Goal: Transaction & Acquisition: Purchase product/service

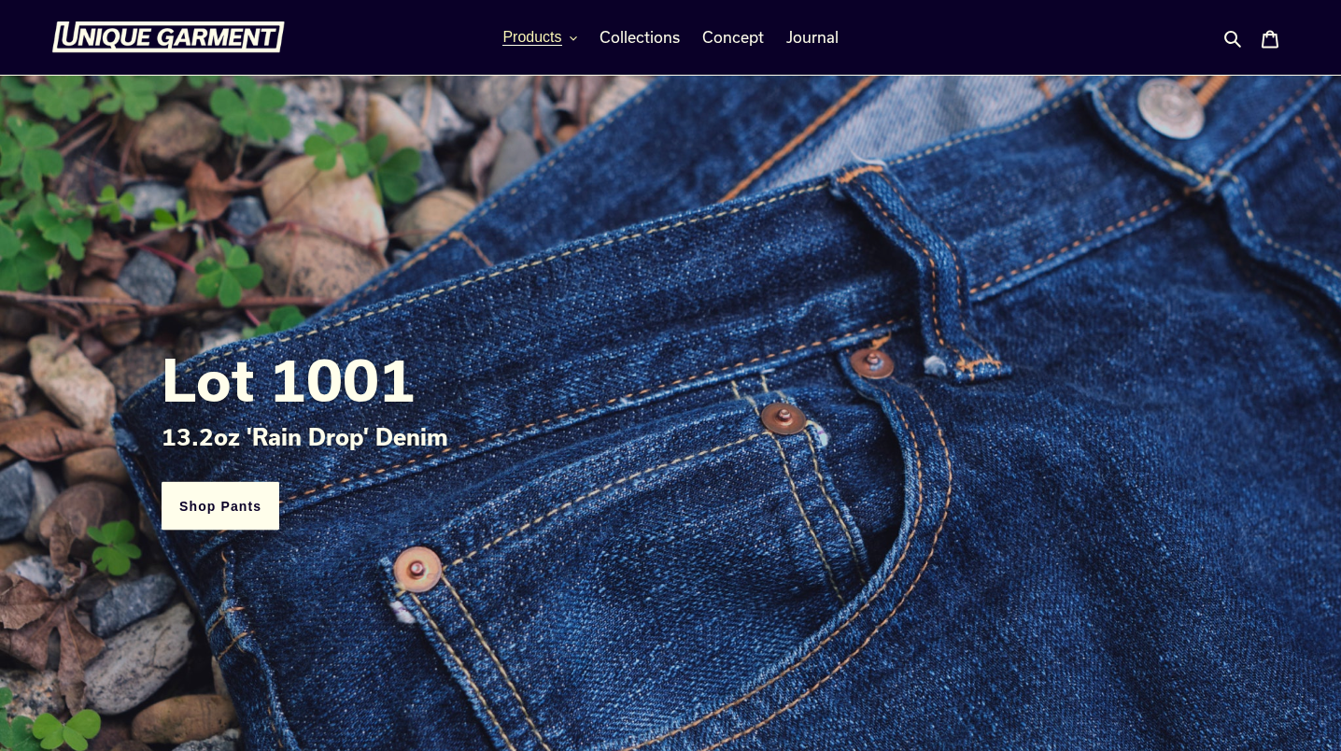
click at [545, 37] on span "Products" at bounding box center [532, 37] width 59 height 17
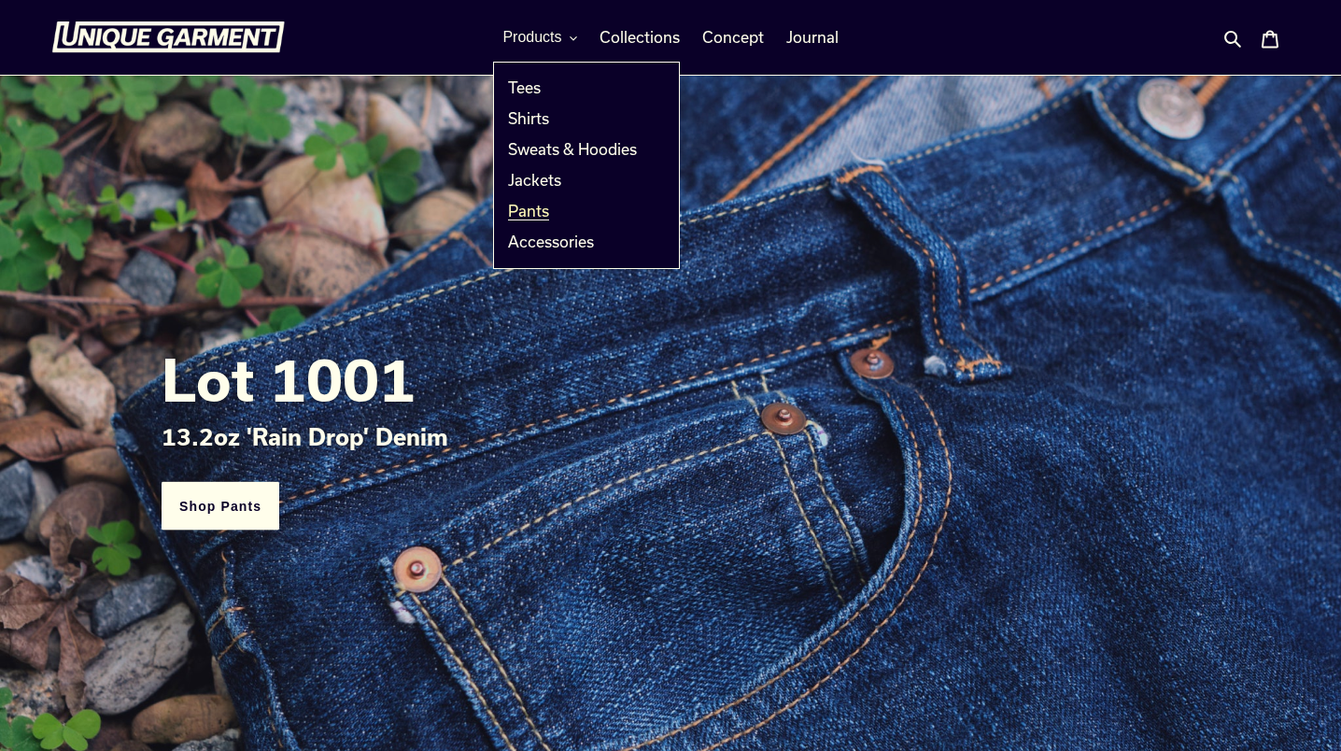
click at [539, 210] on span "Pants" at bounding box center [528, 211] width 41 height 19
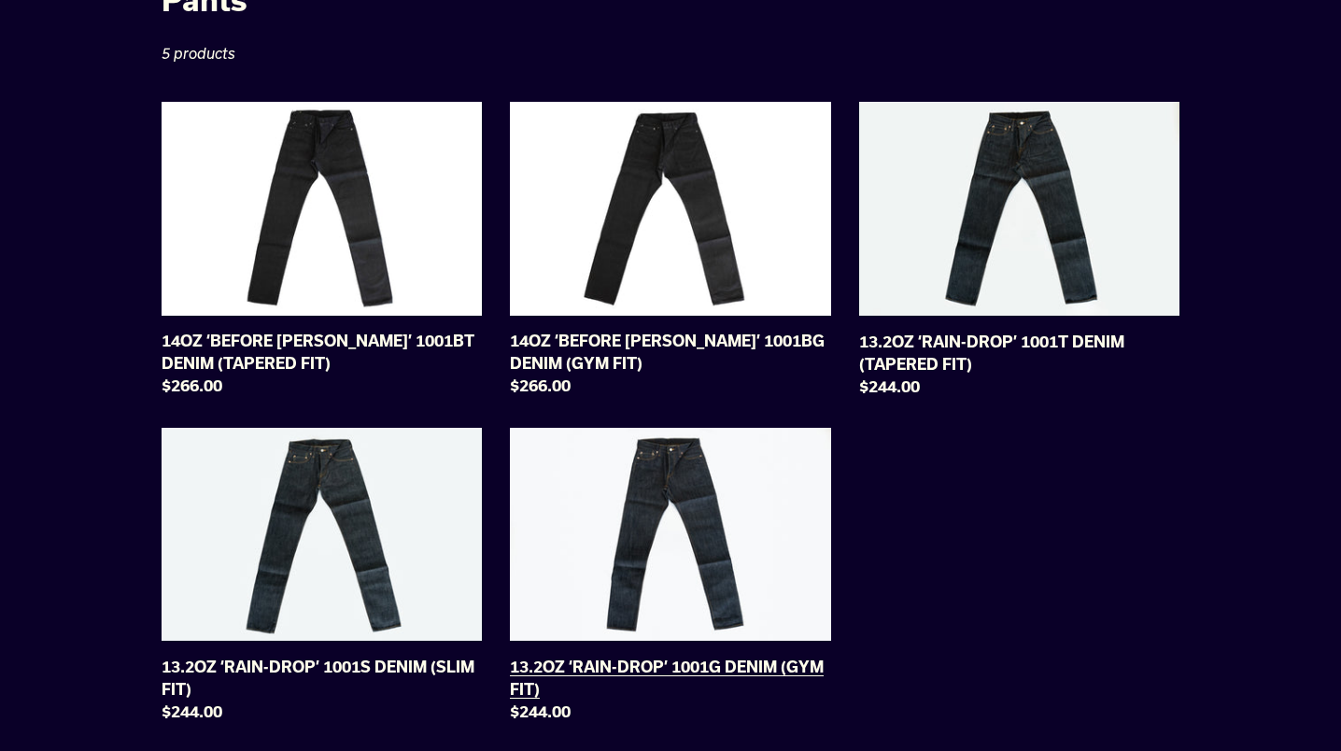
scroll to position [60, 0]
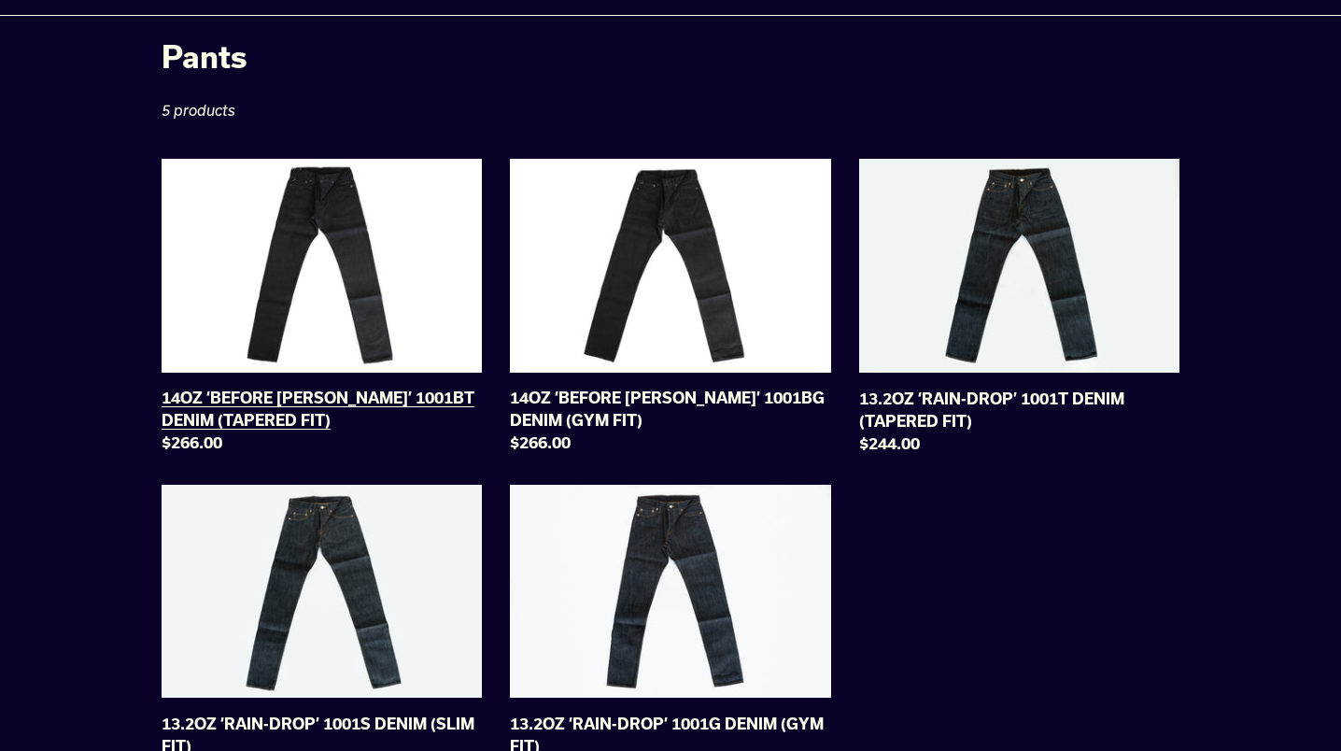
click at [375, 325] on link "14OZ ‘BEFORE DAWN’ 1001BT DENIM (TAPERED FIT)" at bounding box center [322, 310] width 320 height 303
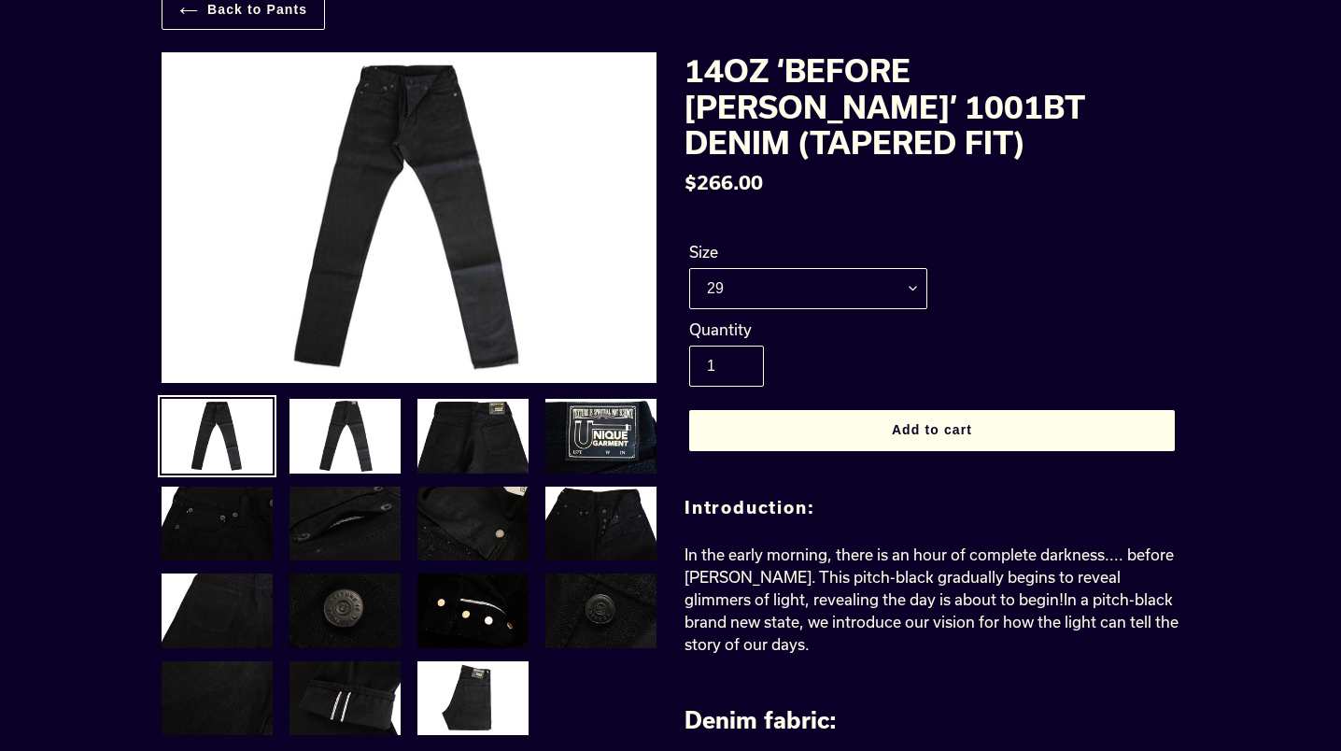
scroll to position [121, 0]
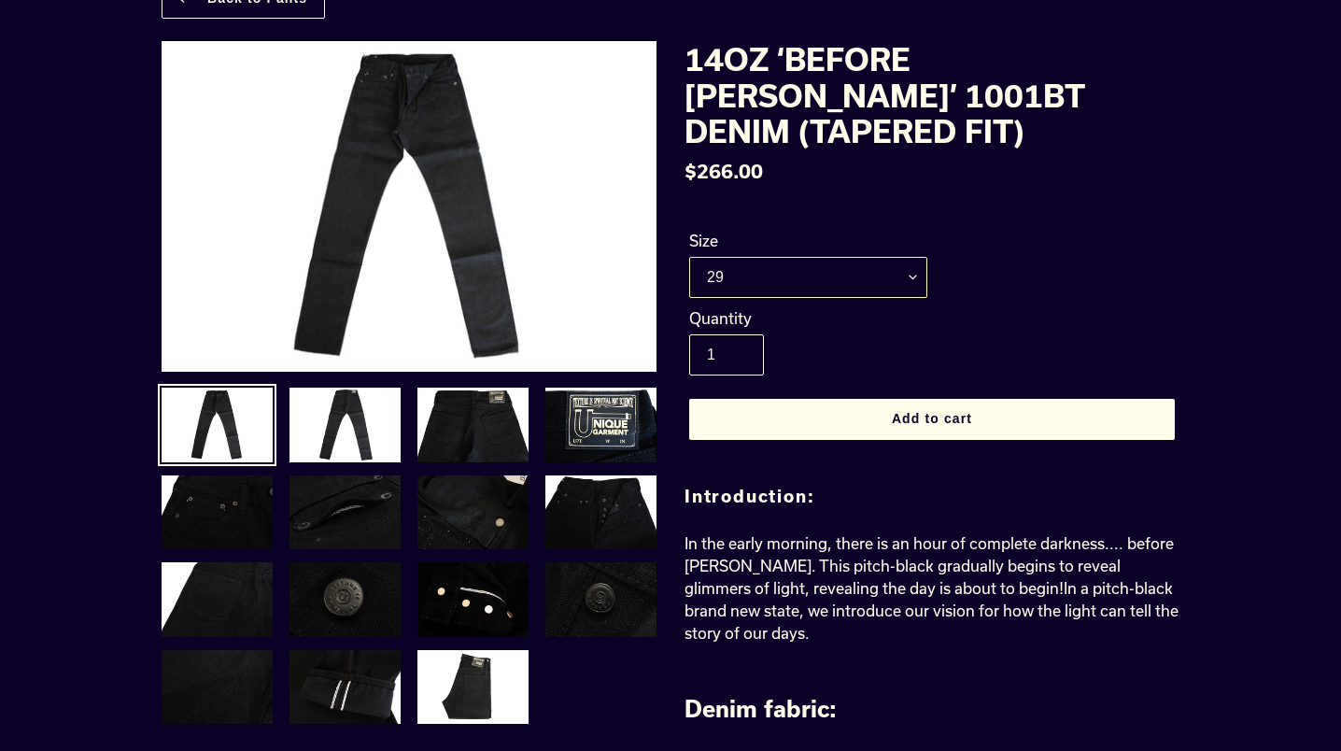
select select "30"
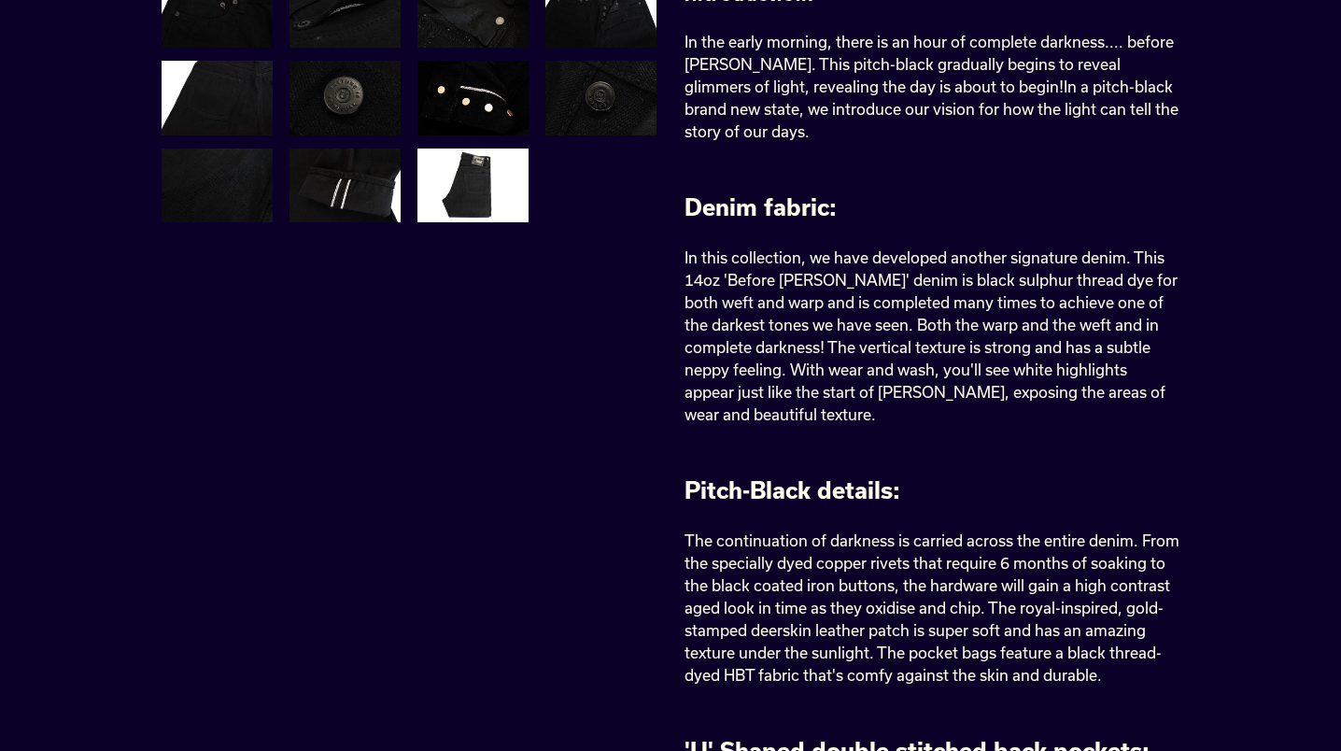
scroll to position [625, 0]
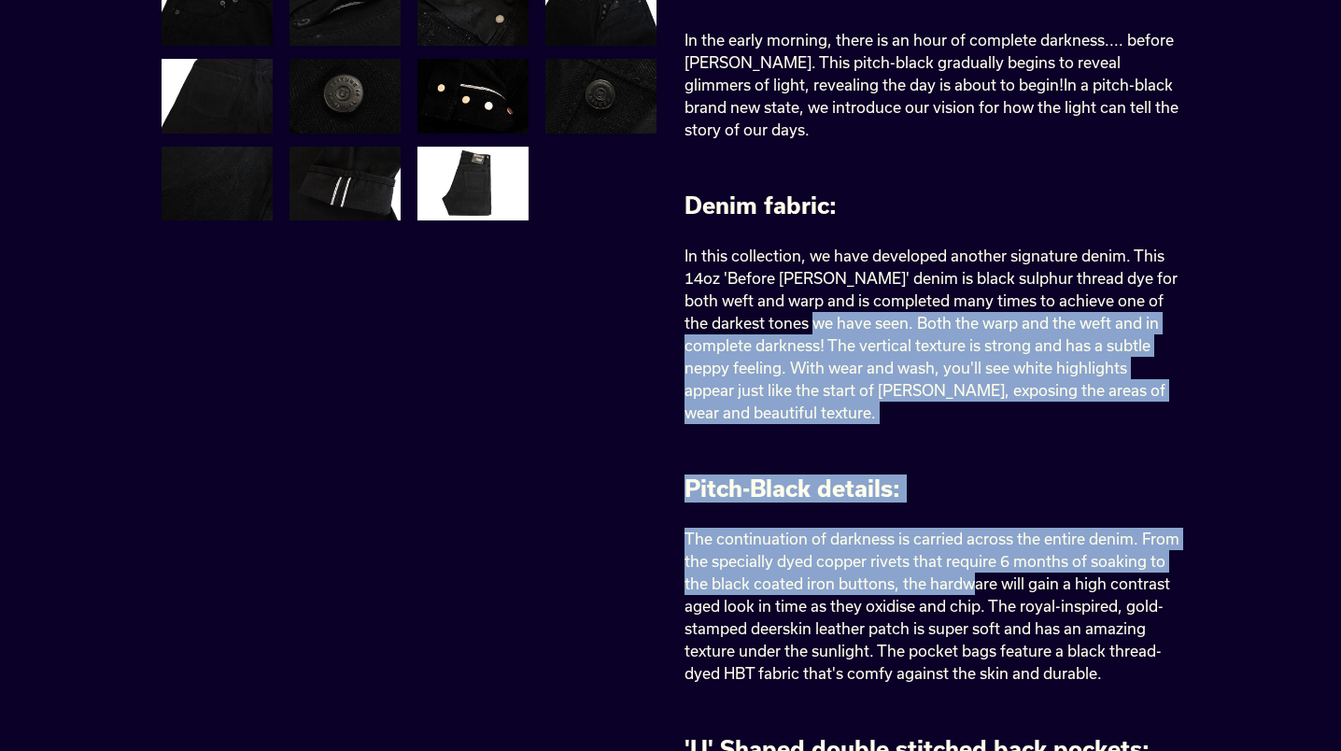
drag, startPoint x: 800, startPoint y: 286, endPoint x: 963, endPoint y: 533, distance: 296.6
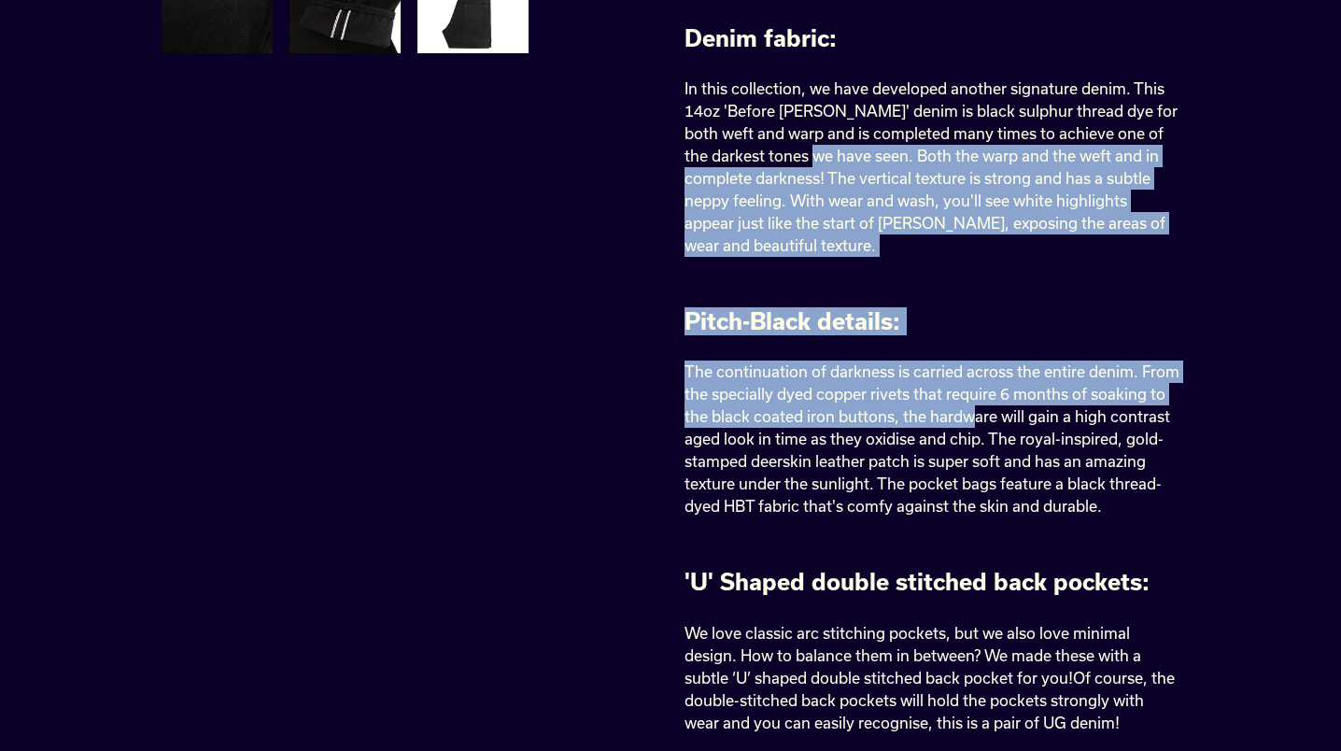
scroll to position [930, 0]
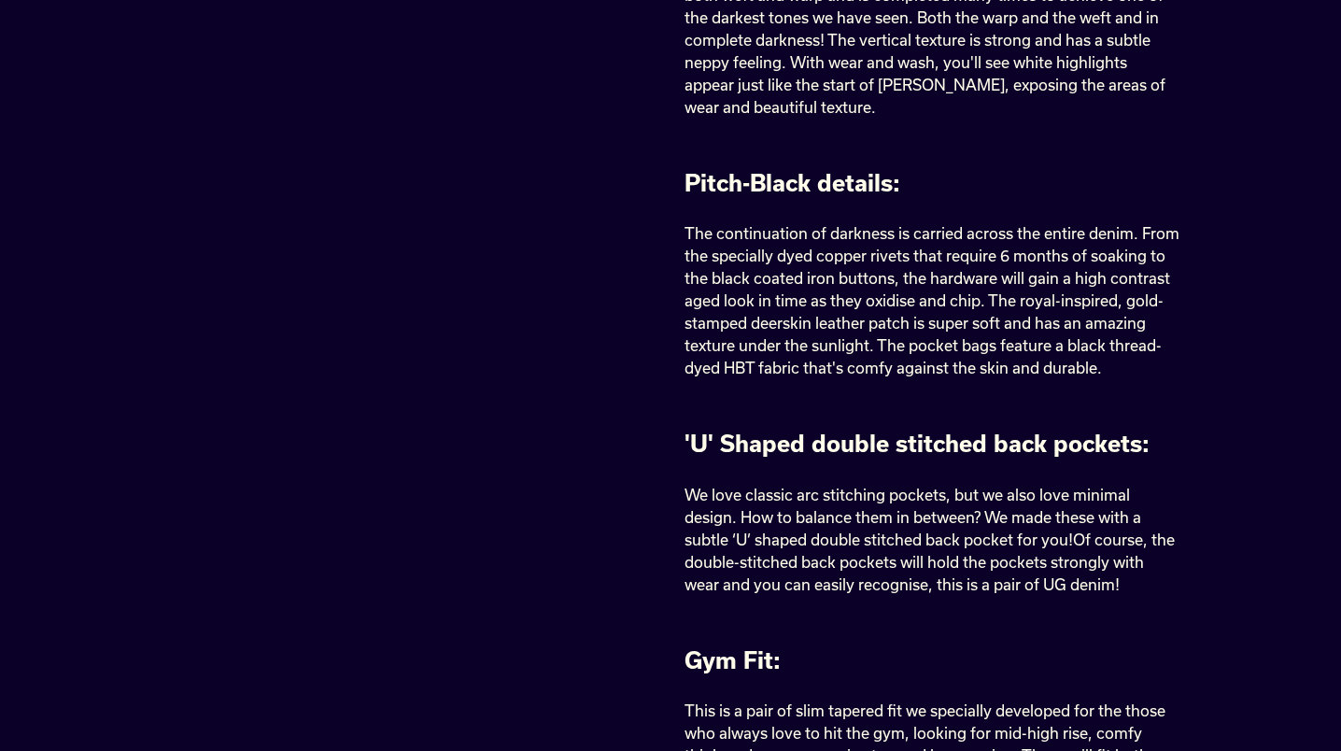
click at [1010, 308] on span "The continuation of darkness is carried across the entire denim. From the speci…" at bounding box center [932, 300] width 495 height 152
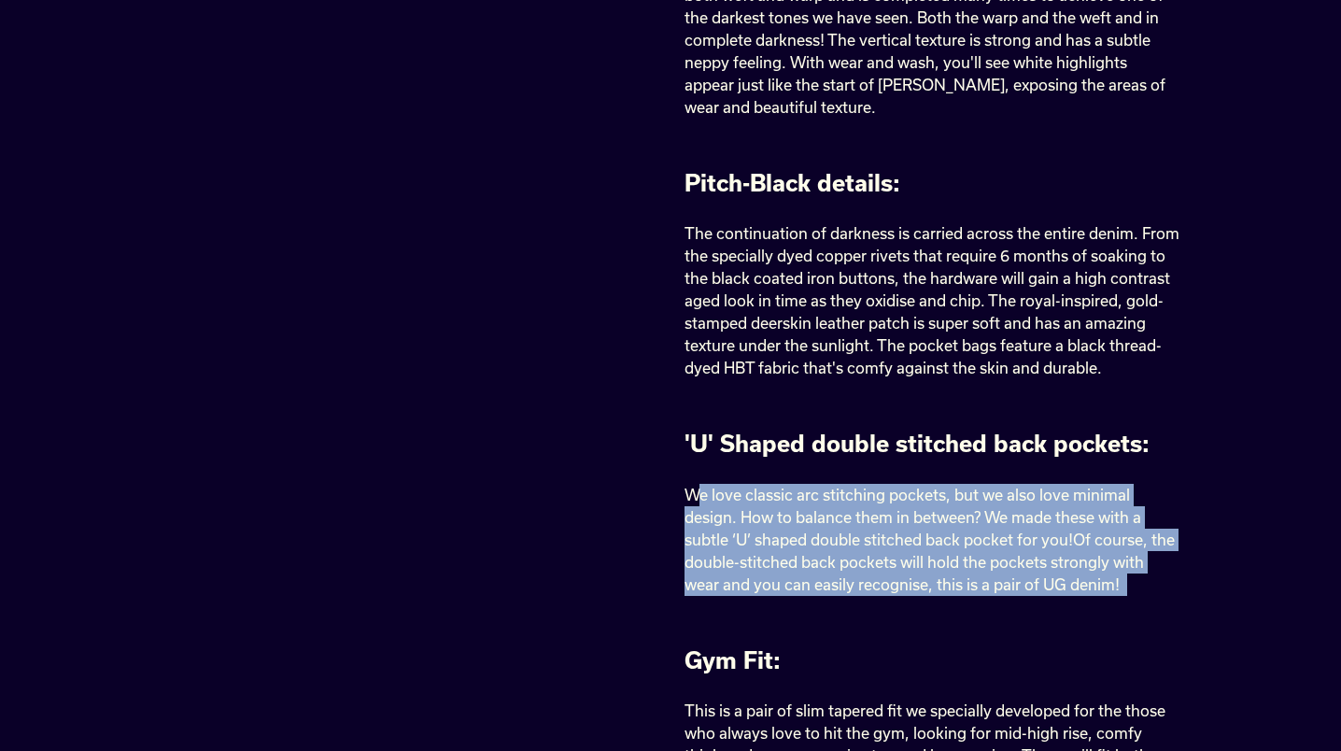
drag, startPoint x: 704, startPoint y: 456, endPoint x: 1179, endPoint y: 585, distance: 491.7
click at [1182, 585] on div "Previous slide /" at bounding box center [670, 720] width 1121 height 2977
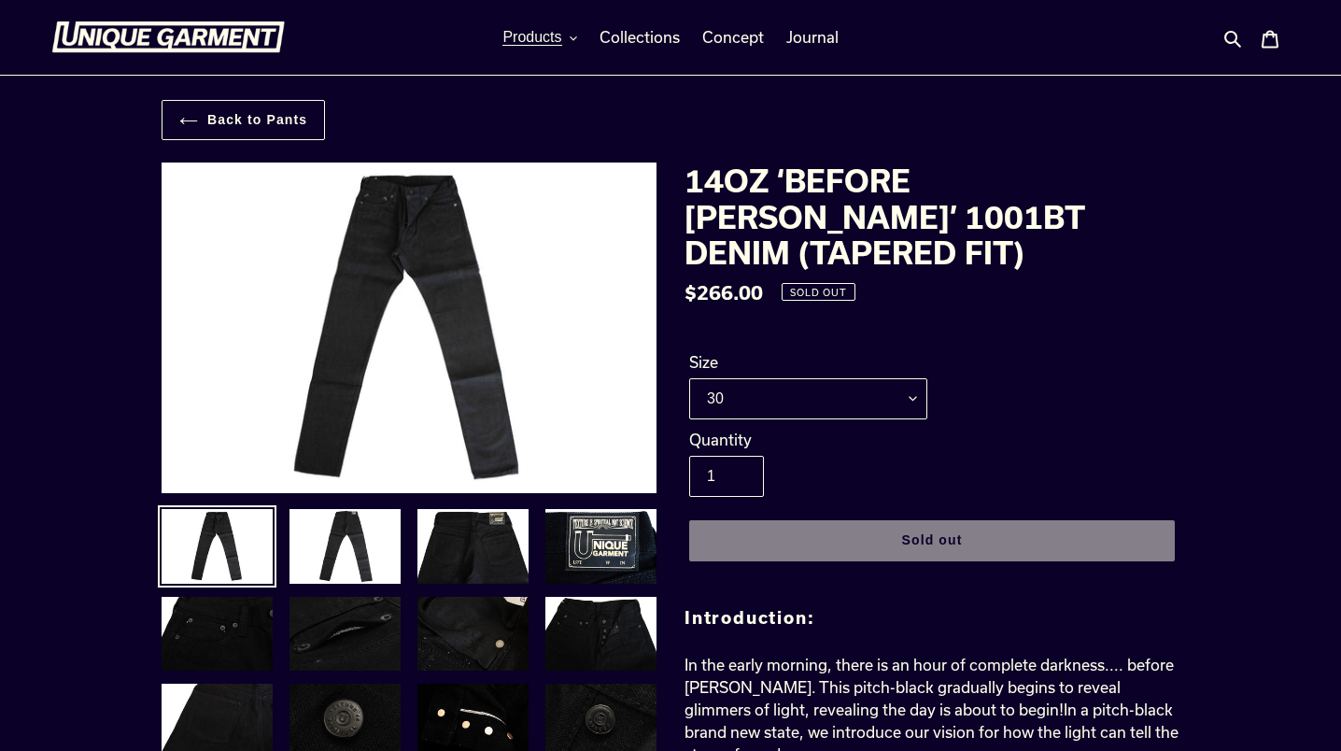
scroll to position [0, 0]
click at [730, 42] on span "Concept" at bounding box center [733, 37] width 62 height 19
